Goal: Use online tool/utility

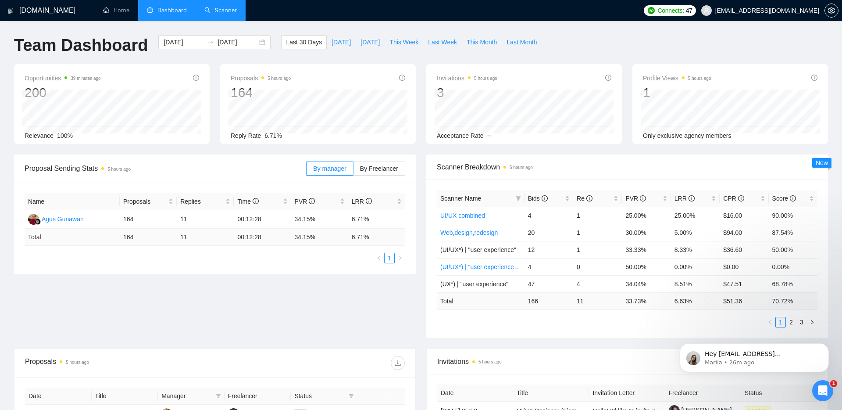
click at [204, 14] on link "Scanner" at bounding box center [220, 10] width 32 height 7
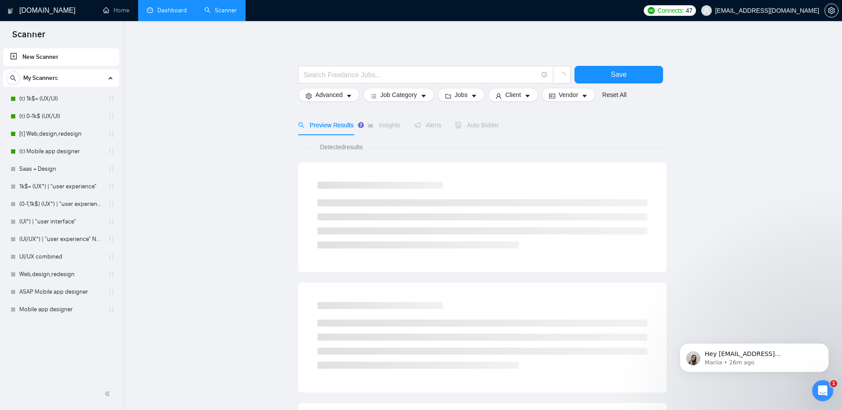
click at [168, 8] on link "Dashboard" at bounding box center [167, 10] width 40 height 7
